Goal: Task Accomplishment & Management: Manage account settings

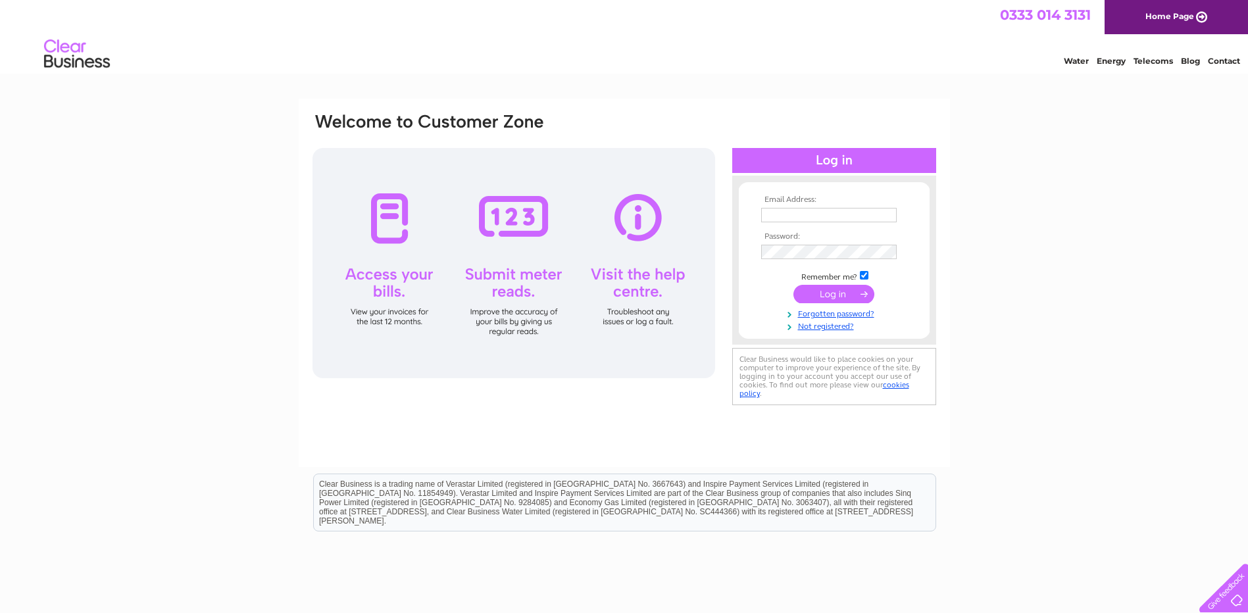
type input "jim@athenafireplaces.com"
click at [831, 293] on input "submit" at bounding box center [833, 294] width 81 height 18
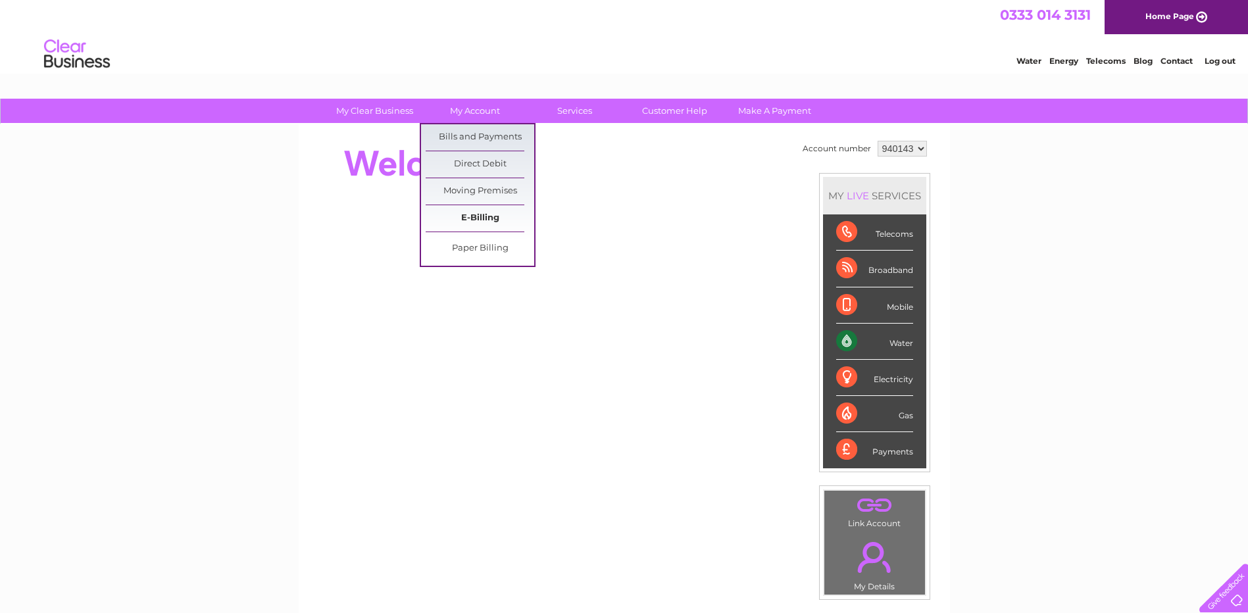
click at [470, 211] on link "E-Billing" at bounding box center [480, 218] width 109 height 26
click at [468, 105] on link "My Account" at bounding box center [474, 111] width 109 height 24
click at [478, 136] on link "Bills and Payments" at bounding box center [480, 137] width 109 height 26
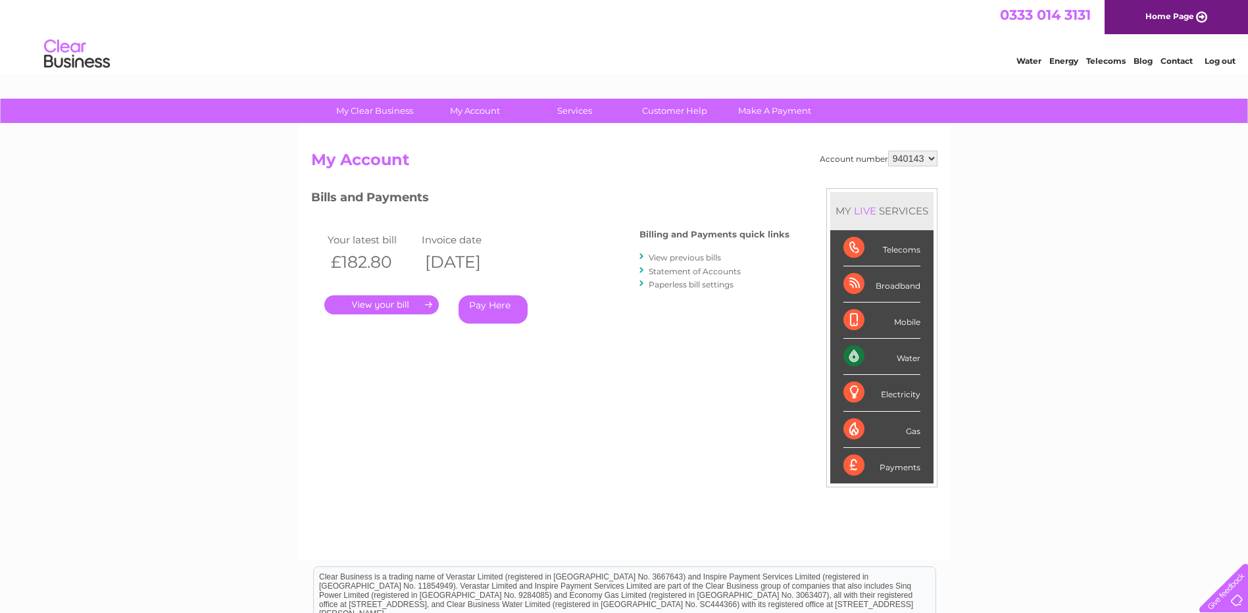
click at [382, 303] on link "." at bounding box center [381, 304] width 114 height 19
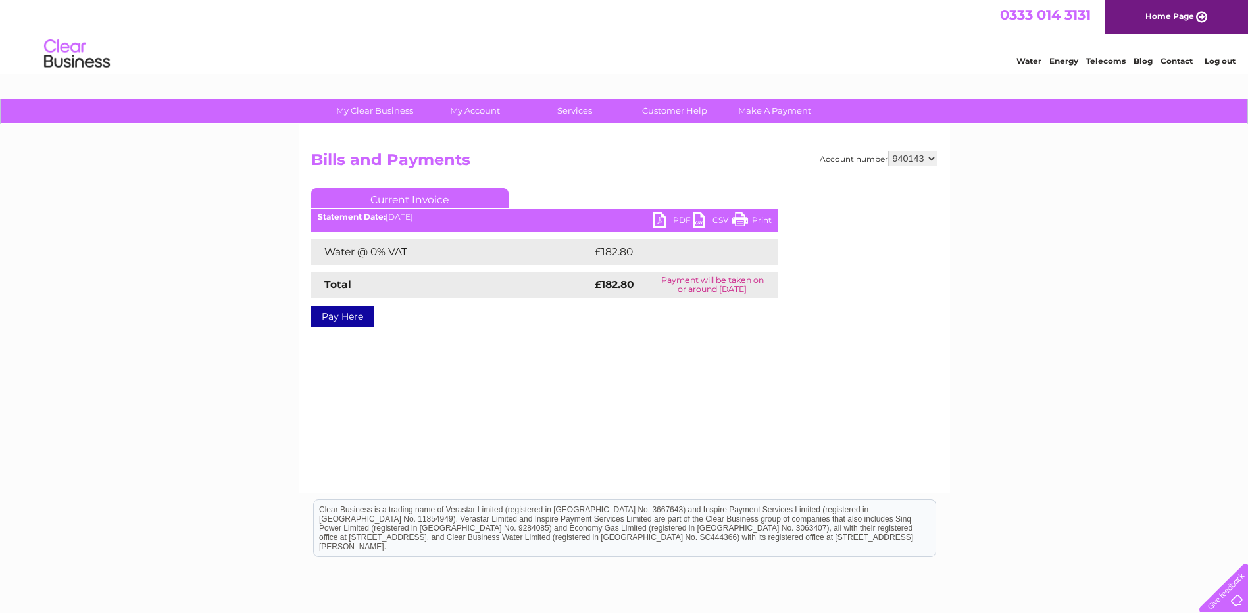
click at [757, 218] on link "Print" at bounding box center [751, 221] width 39 height 19
click at [670, 214] on link "PDF" at bounding box center [672, 221] width 39 height 19
click at [1227, 61] on link "Log out" at bounding box center [1219, 61] width 31 height 10
